Goal: Check status: Check status

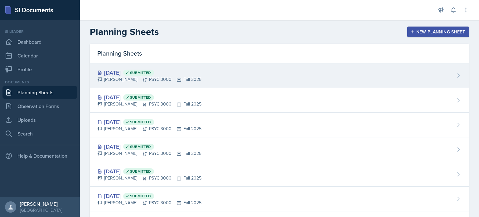
click at [140, 84] on div "[DATE] Submitted [PERSON_NAME] PSYC 3000 Fall 2025" at bounding box center [279, 75] width 379 height 25
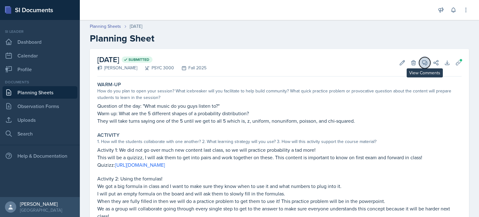
click at [426, 63] on icon at bounding box center [424, 62] width 5 height 5
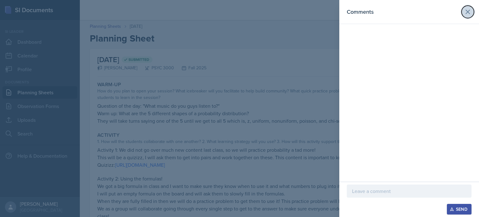
click at [467, 10] on icon at bounding box center [467, 11] width 7 height 7
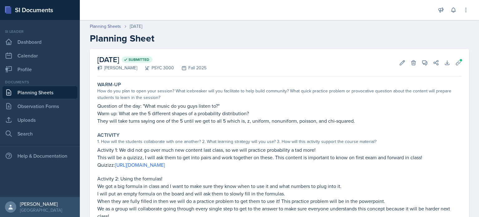
click at [26, 90] on link "Planning Sheets" at bounding box center [39, 92] width 75 height 12
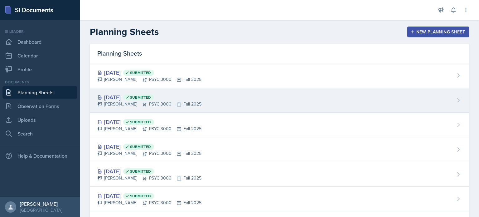
click at [213, 89] on div "[DATE] Submitted [PERSON_NAME] PSYC 3000 Fall 2025" at bounding box center [279, 100] width 379 height 25
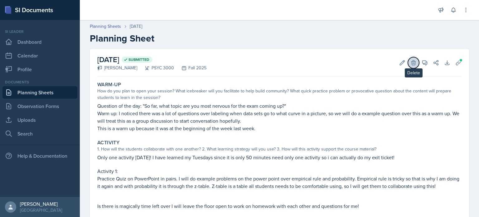
click at [414, 62] on icon at bounding box center [413, 63] width 6 height 6
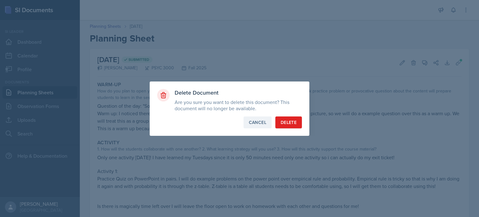
click at [255, 120] on div "Cancel" at bounding box center [257, 122] width 17 height 6
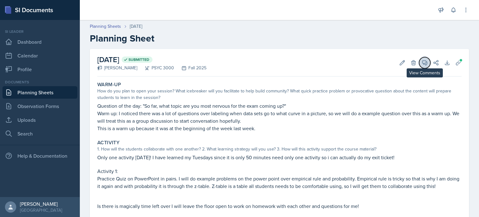
click at [425, 65] on icon at bounding box center [424, 62] width 5 height 5
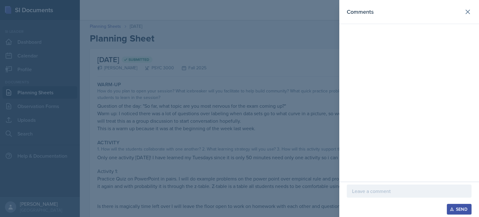
click at [474, 11] on header "Comments" at bounding box center [409, 12] width 140 height 24
click at [472, 10] on button at bounding box center [467, 12] width 12 height 12
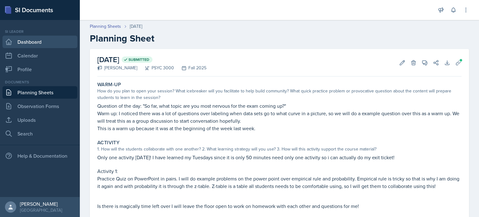
click at [53, 42] on link "Dashboard" at bounding box center [39, 42] width 75 height 12
